Goal: Check status

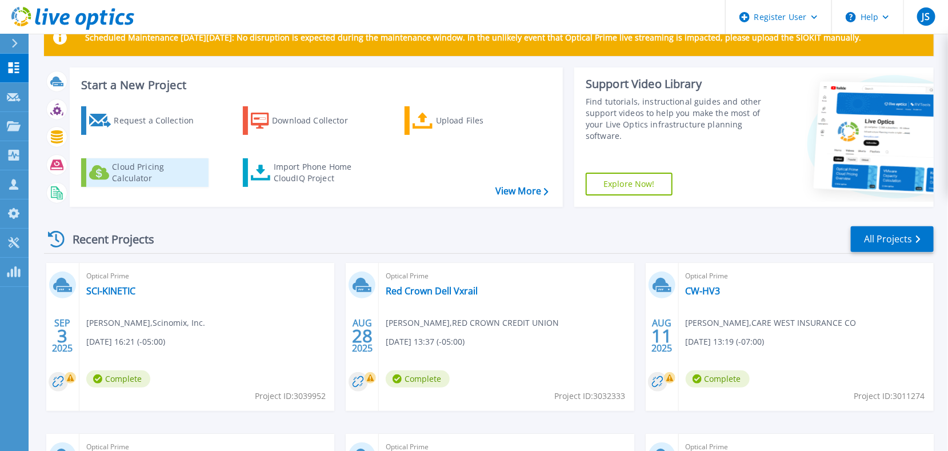
scroll to position [57, 0]
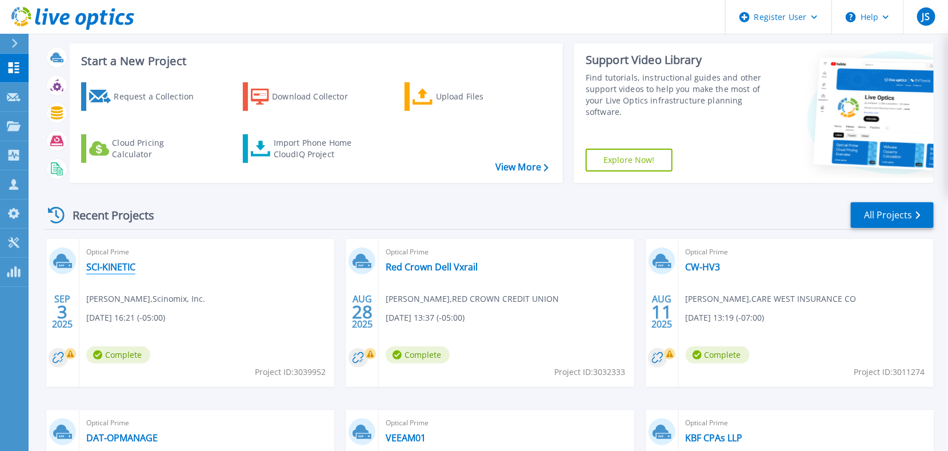
click at [117, 270] on link "SCI-KINETIC" at bounding box center [110, 266] width 49 height 11
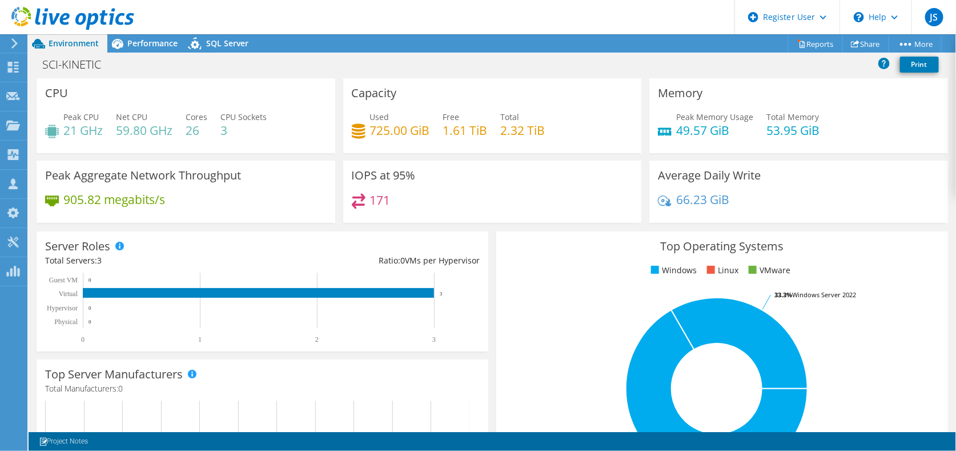
drag, startPoint x: 155, startPoint y: 97, endPoint x: 199, endPoint y: 115, distance: 47.6
click at [165, 97] on div "CPU Peak CPU 21 GHz Net CPU 59.80 GHz Cores 26 CPU Sockets 3" at bounding box center [186, 115] width 299 height 75
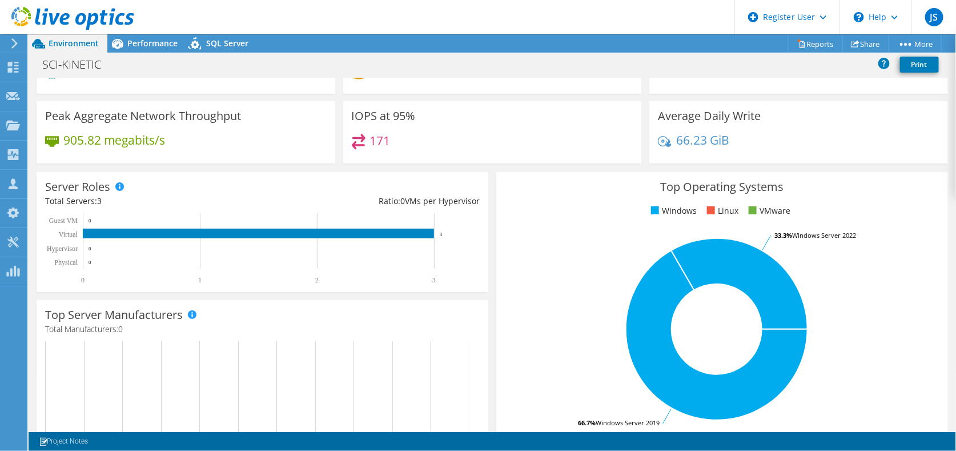
scroll to position [57, 0]
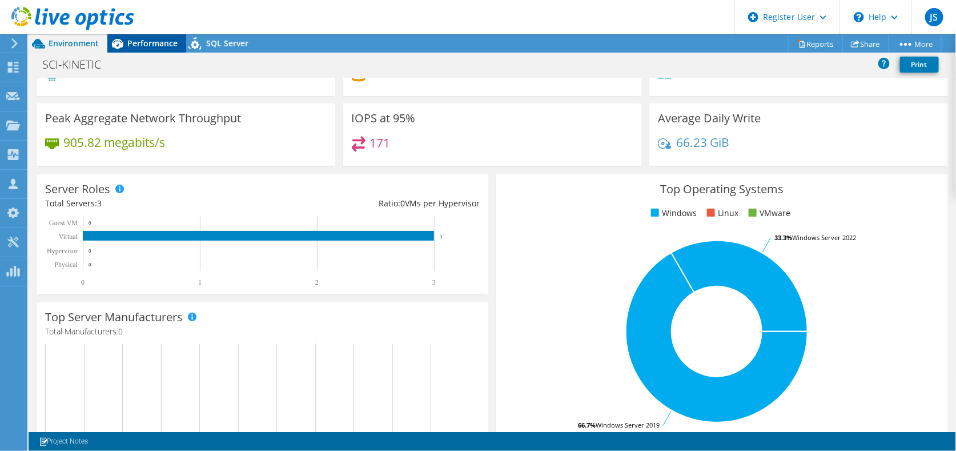
click at [149, 47] on span "Performance" at bounding box center [152, 43] width 50 height 11
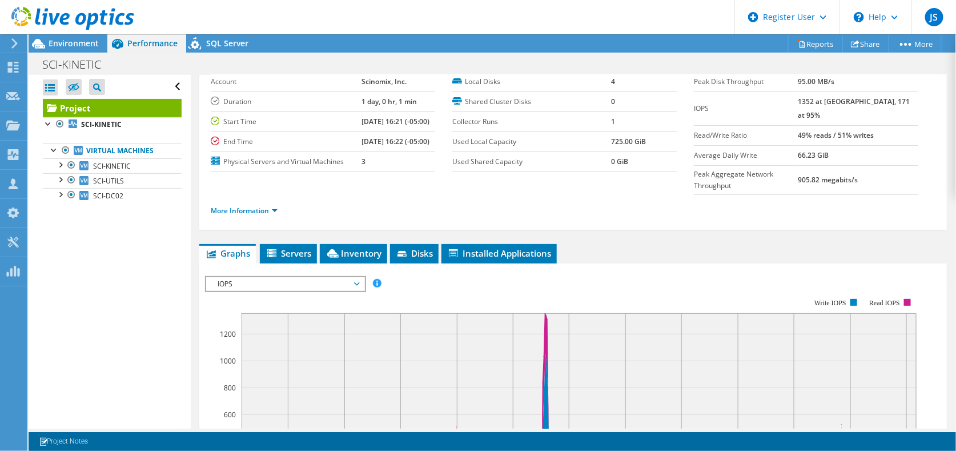
scroll to position [114, 0]
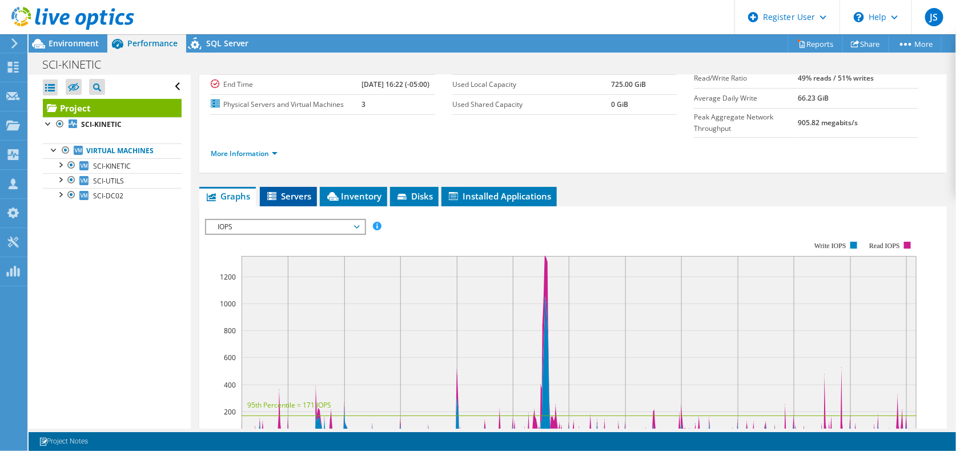
click at [294, 202] on span "Servers" at bounding box center [289, 195] width 46 height 11
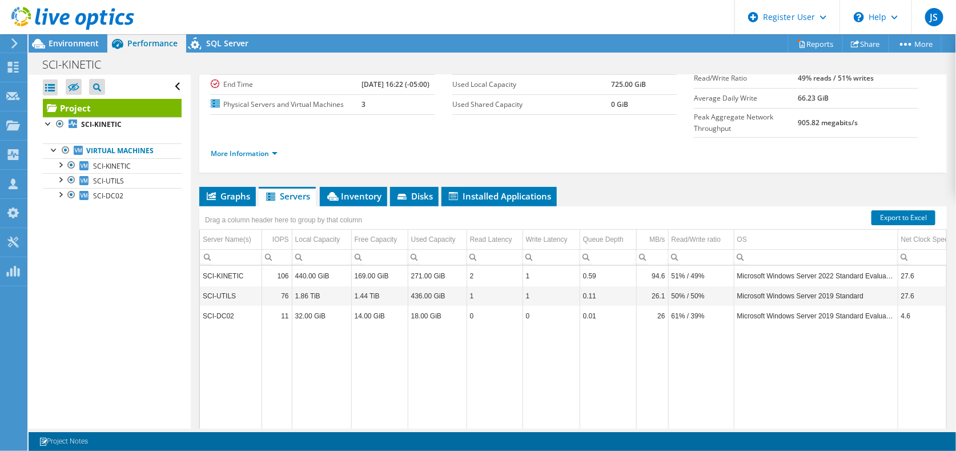
scroll to position [0, 0]
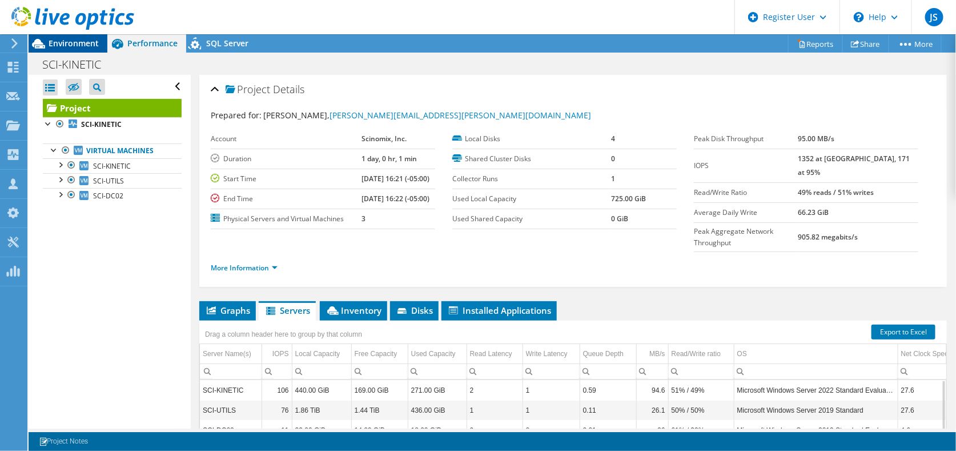
click at [65, 45] on span "Environment" at bounding box center [74, 43] width 50 height 11
